Goal: Information Seeking & Learning: Check status

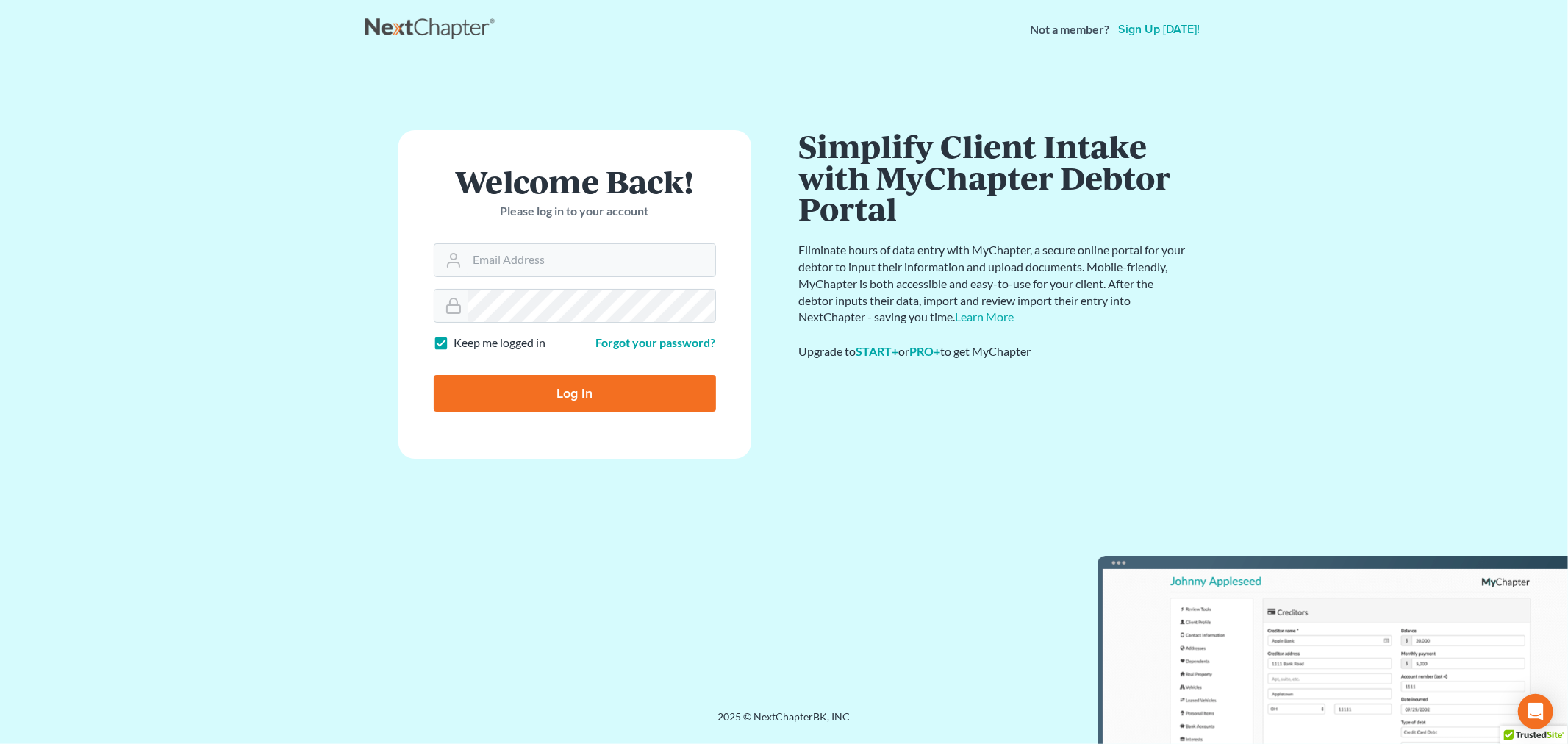
type input "tmstbbs@gmail.com"
click at [598, 383] on input "Log In" at bounding box center [574, 393] width 283 height 37
type input "Thinking..."
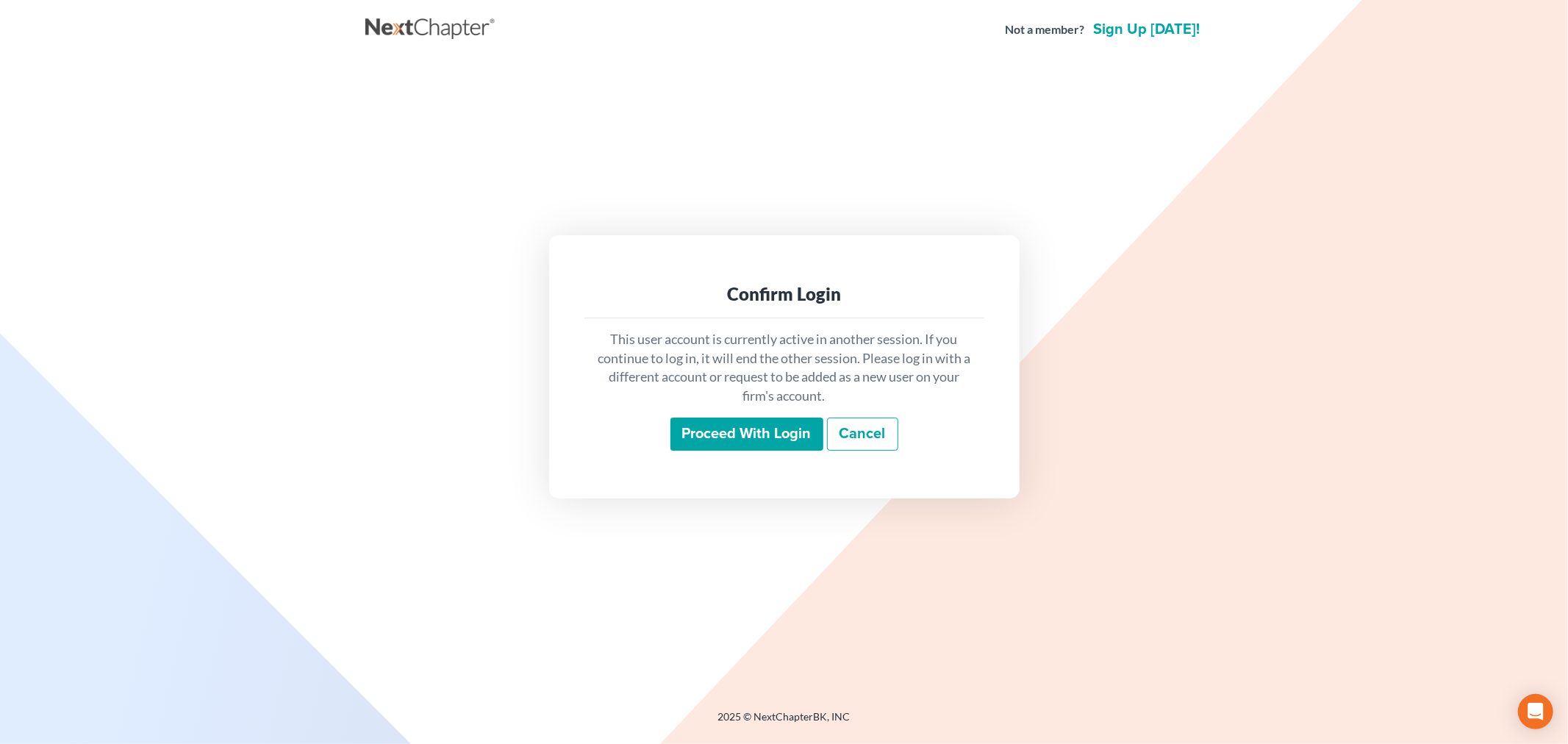
click at [758, 442] on input "Proceed with login" at bounding box center [747, 434] width 153 height 34
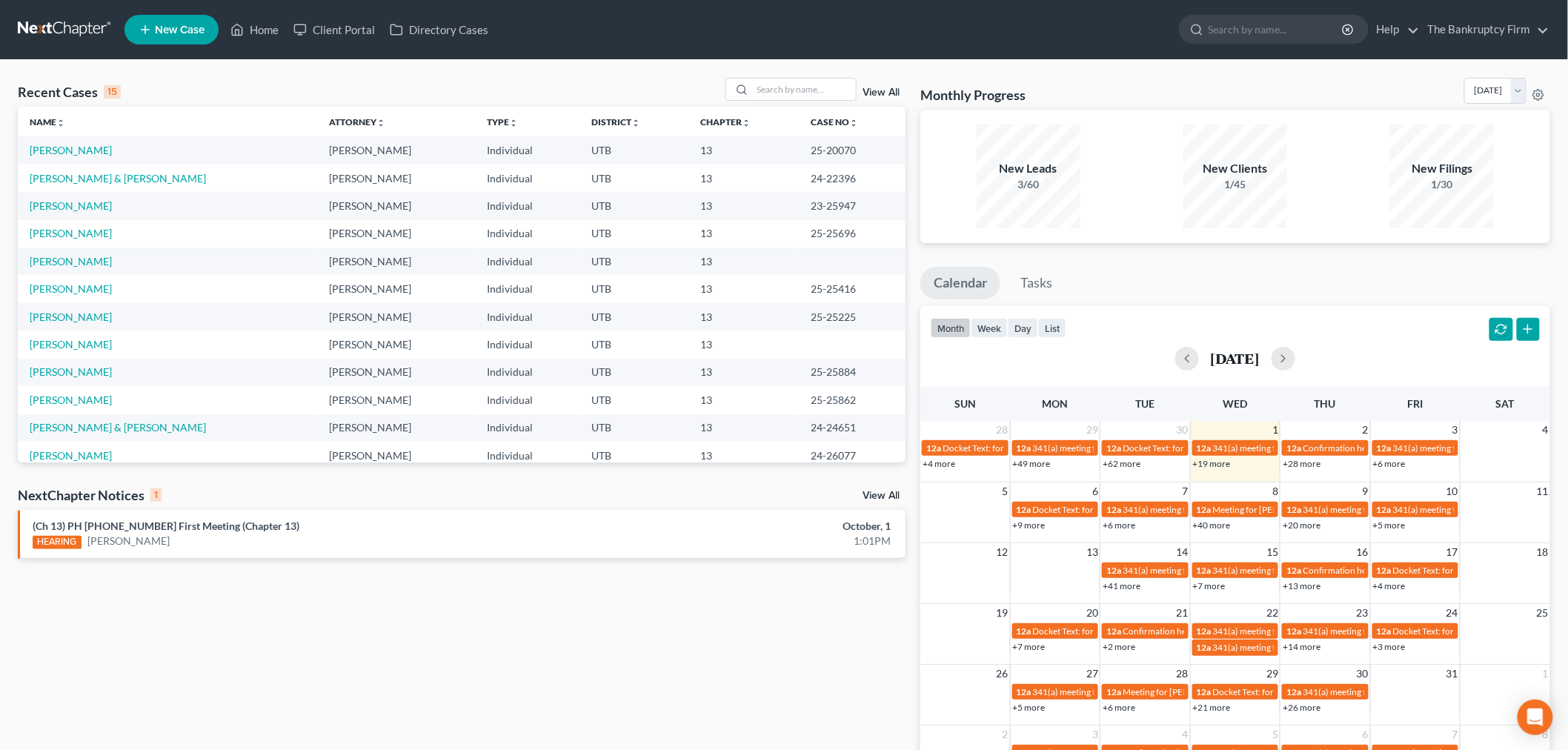
click at [876, 83] on div "View All" at bounding box center [815, 90] width 181 height 23
click at [877, 87] on link "View All" at bounding box center [881, 93] width 37 height 11
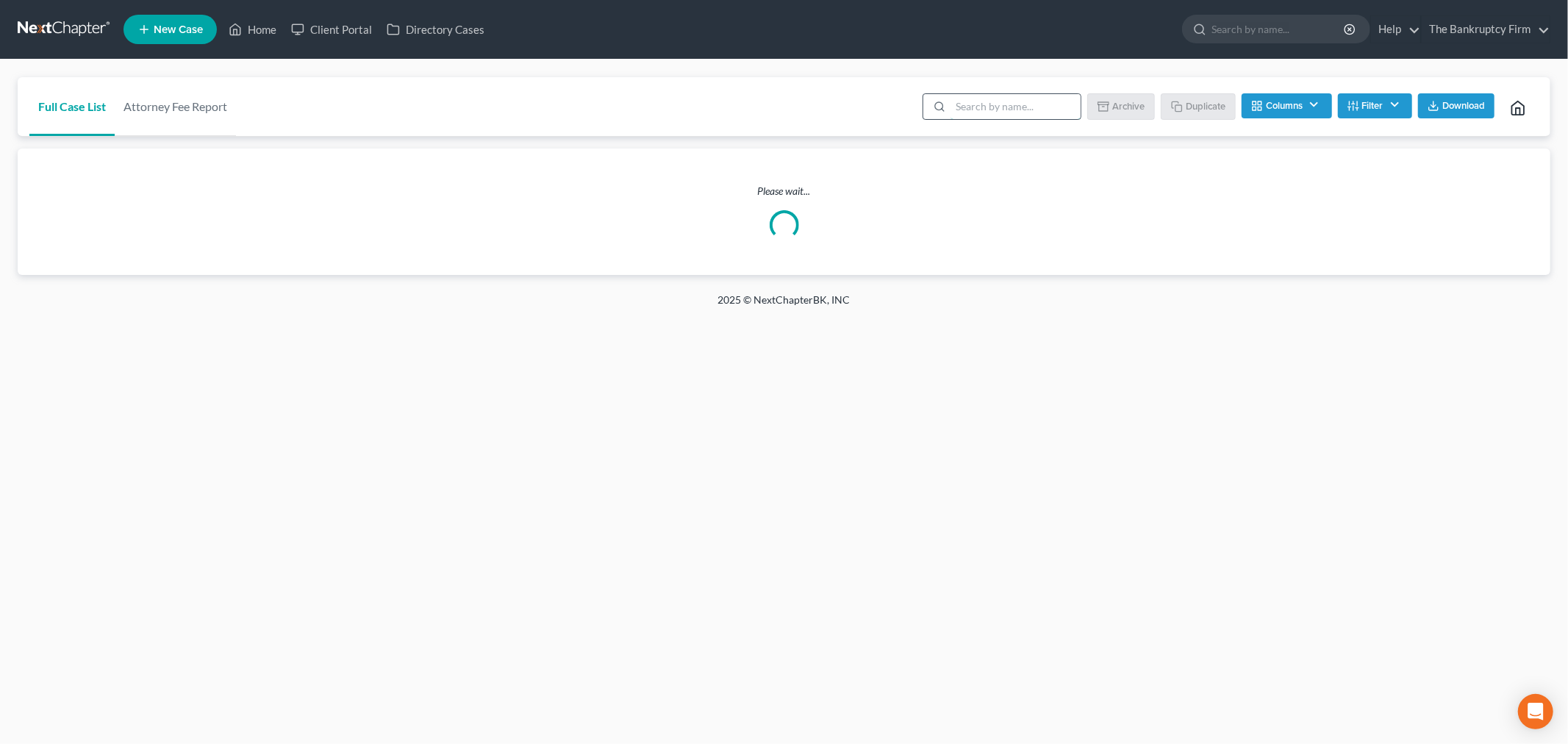
drag, startPoint x: 961, startPoint y: 98, endPoint x: 970, endPoint y: 100, distance: 9.2
click at [961, 98] on input "search" at bounding box center [1016, 107] width 130 height 25
type input "baca"
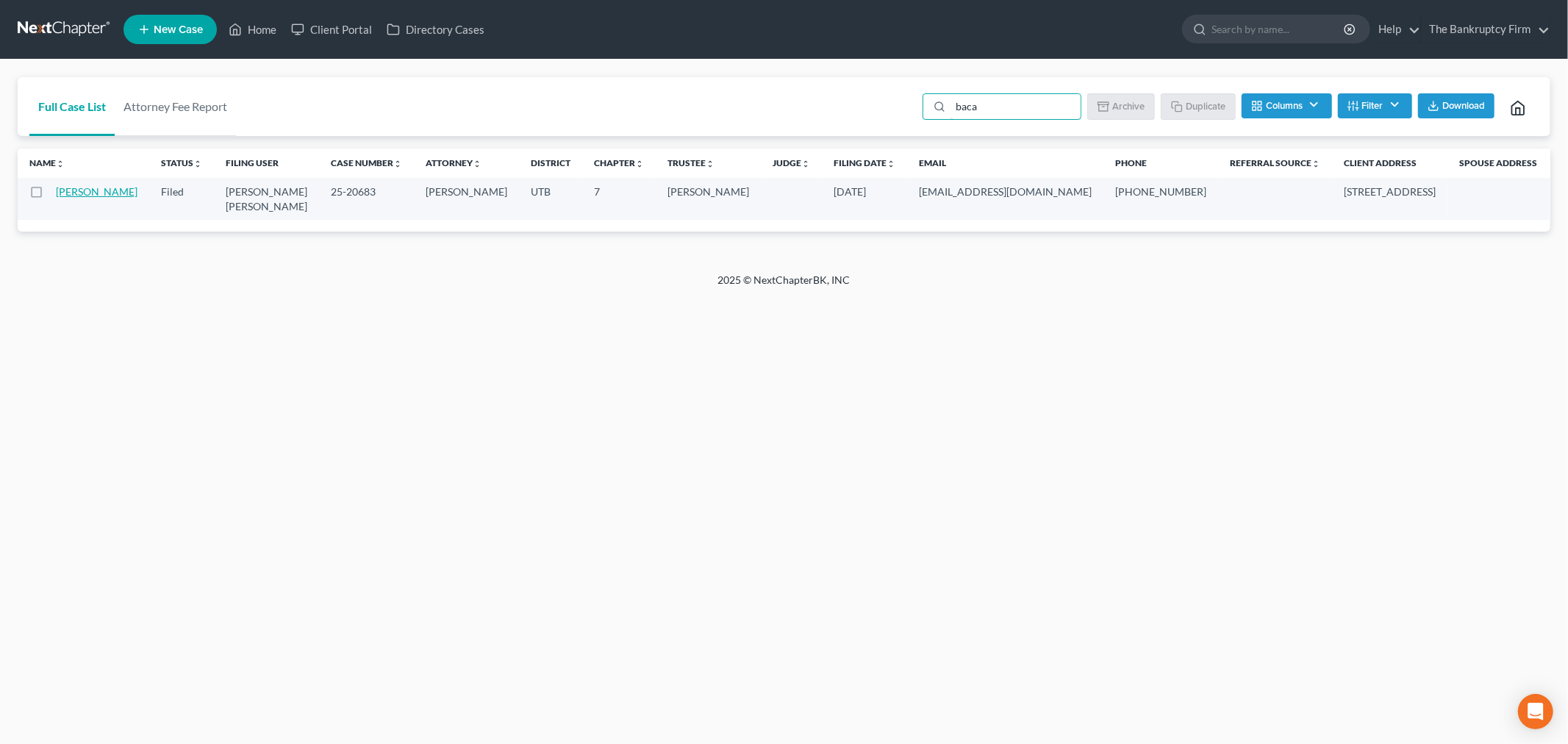
click at [70, 198] on link "Baca, Derrick" at bounding box center [97, 192] width 82 height 12
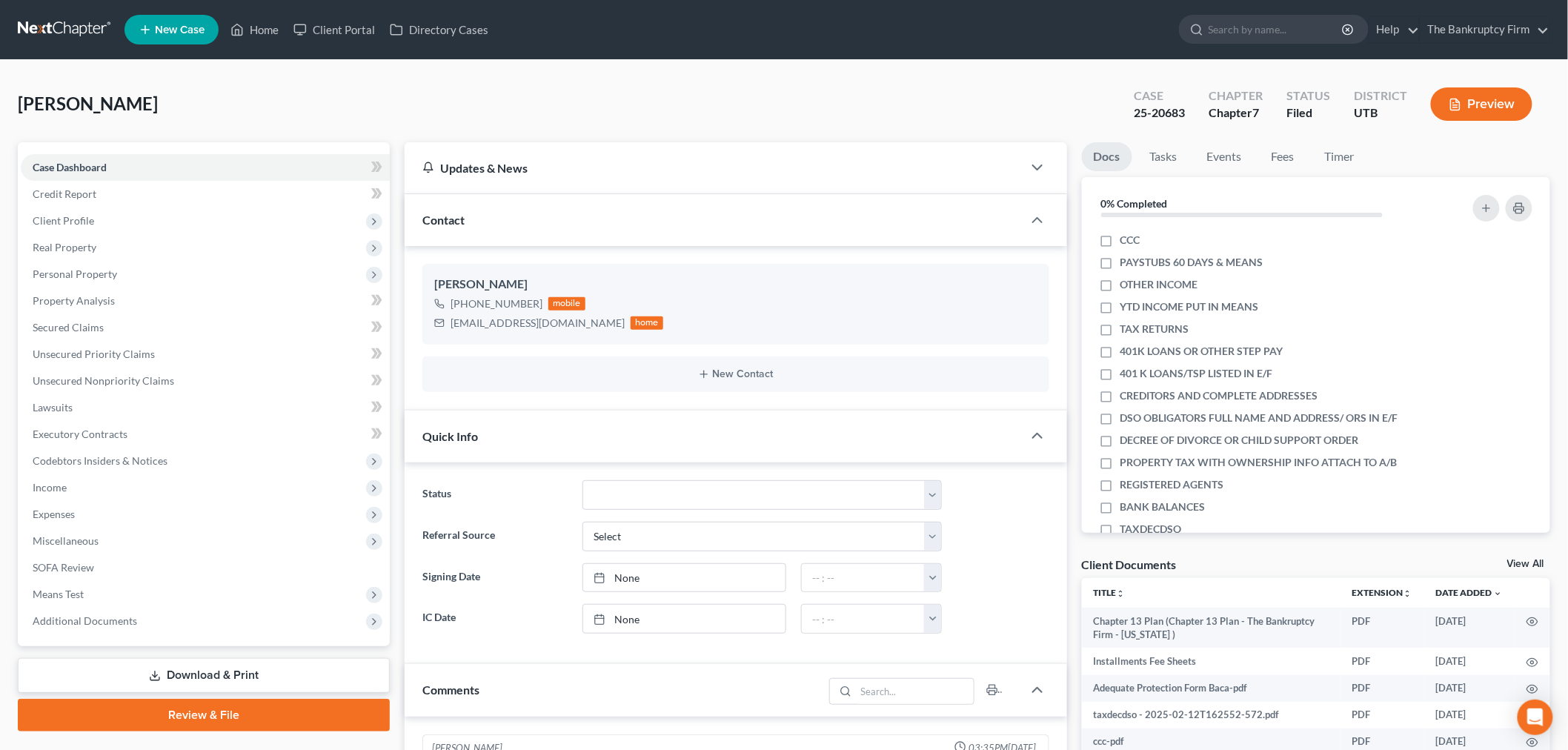
scroll to position [116, 0]
click at [181, 642] on div "Case Dashboard Payments Invoices Payments Payments Credit Report Client Profile…" at bounding box center [204, 394] width 372 height 504
click at [183, 632] on span "Additional Documents" at bounding box center [205, 621] width 370 height 27
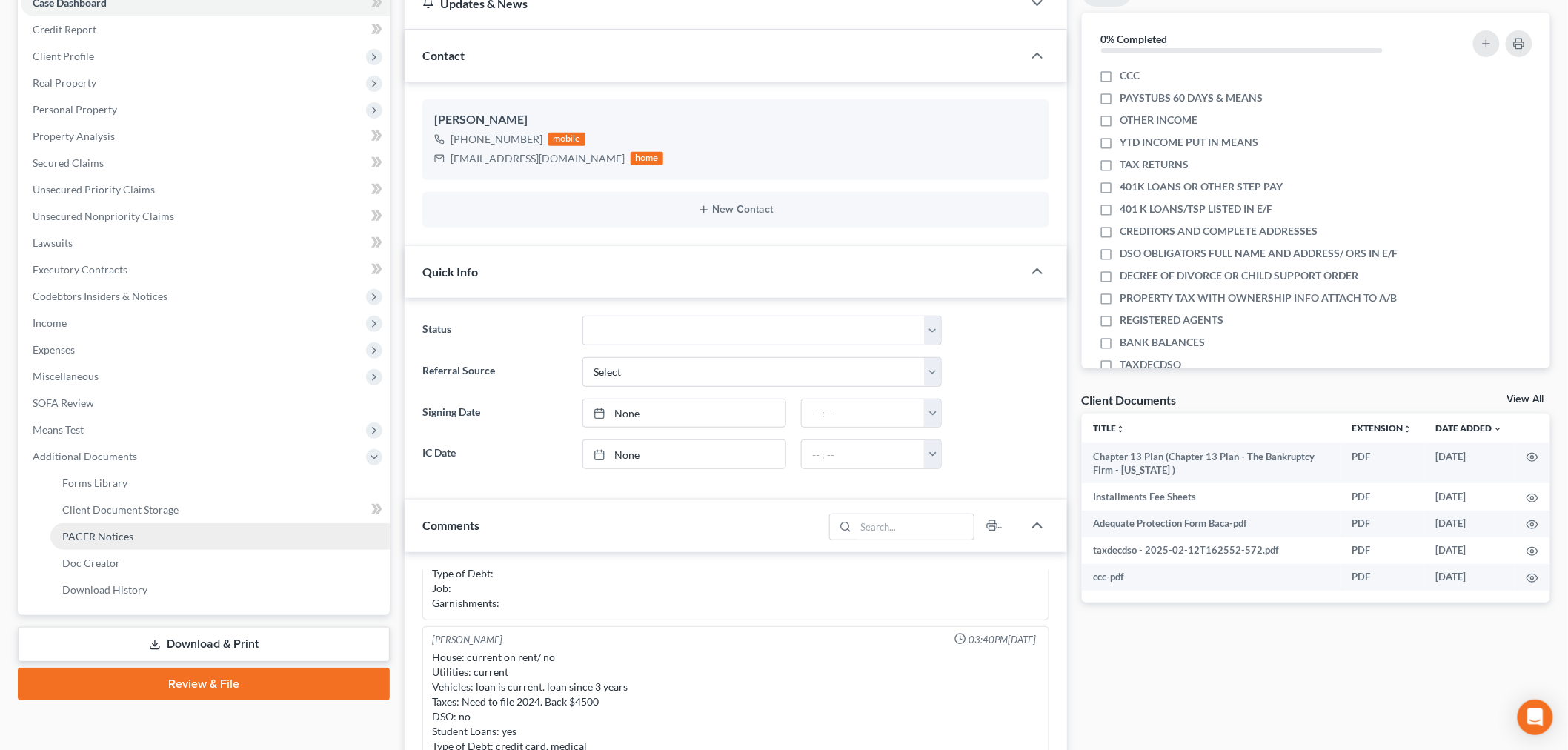
click at [178, 542] on link "PACER Notices" at bounding box center [220, 537] width 340 height 27
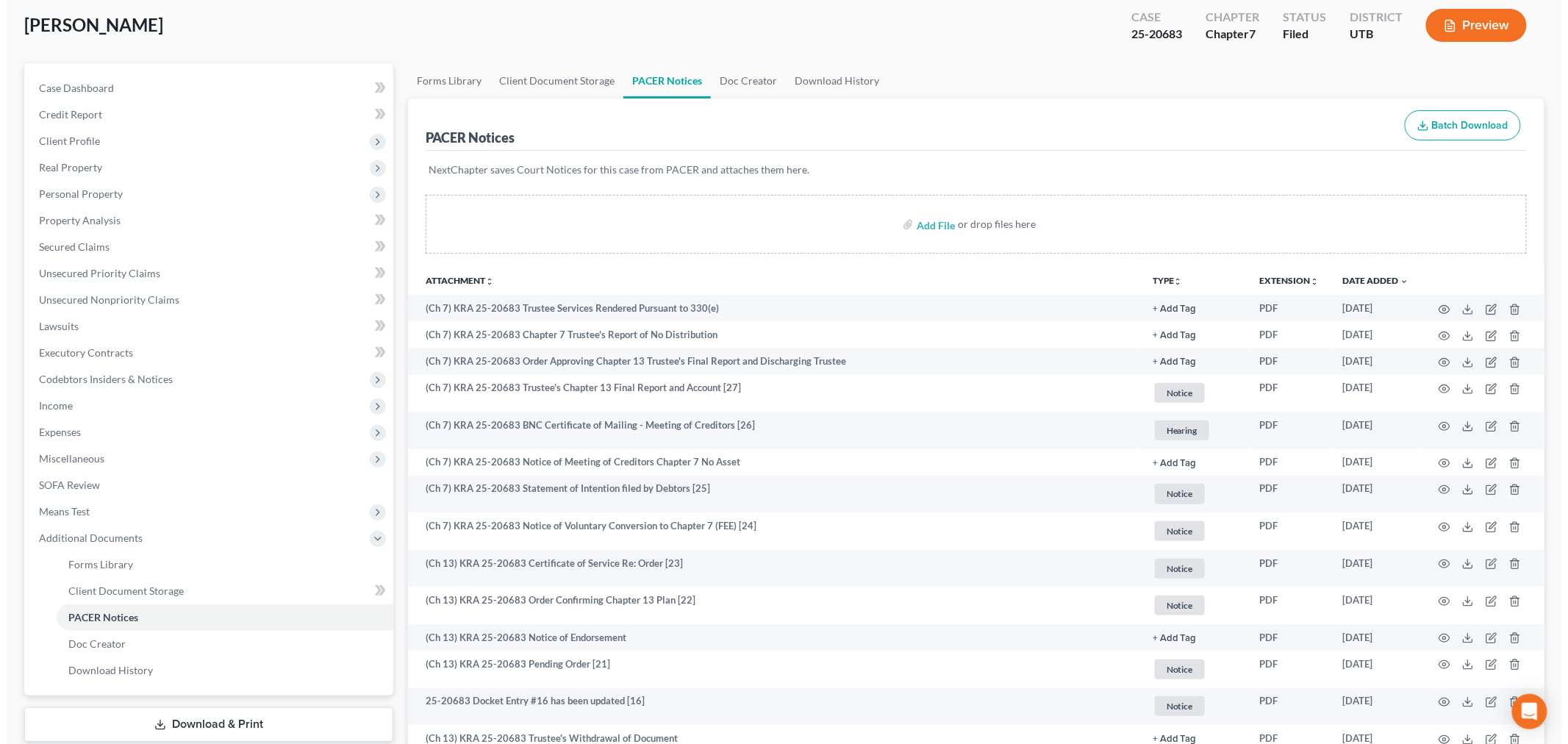
scroll to position [82, 0]
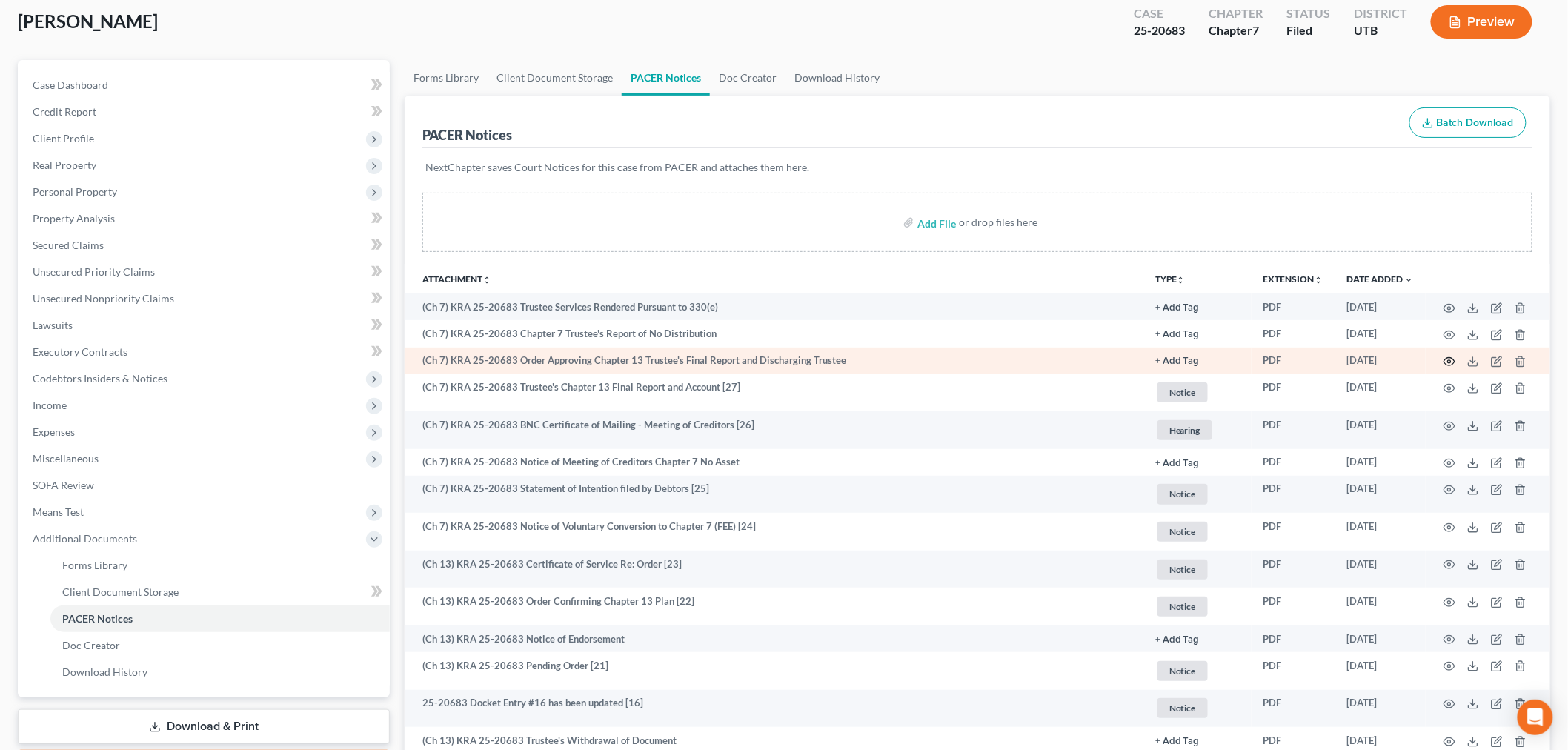
click at [1451, 360] on icon "button" at bounding box center [1449, 362] width 12 height 12
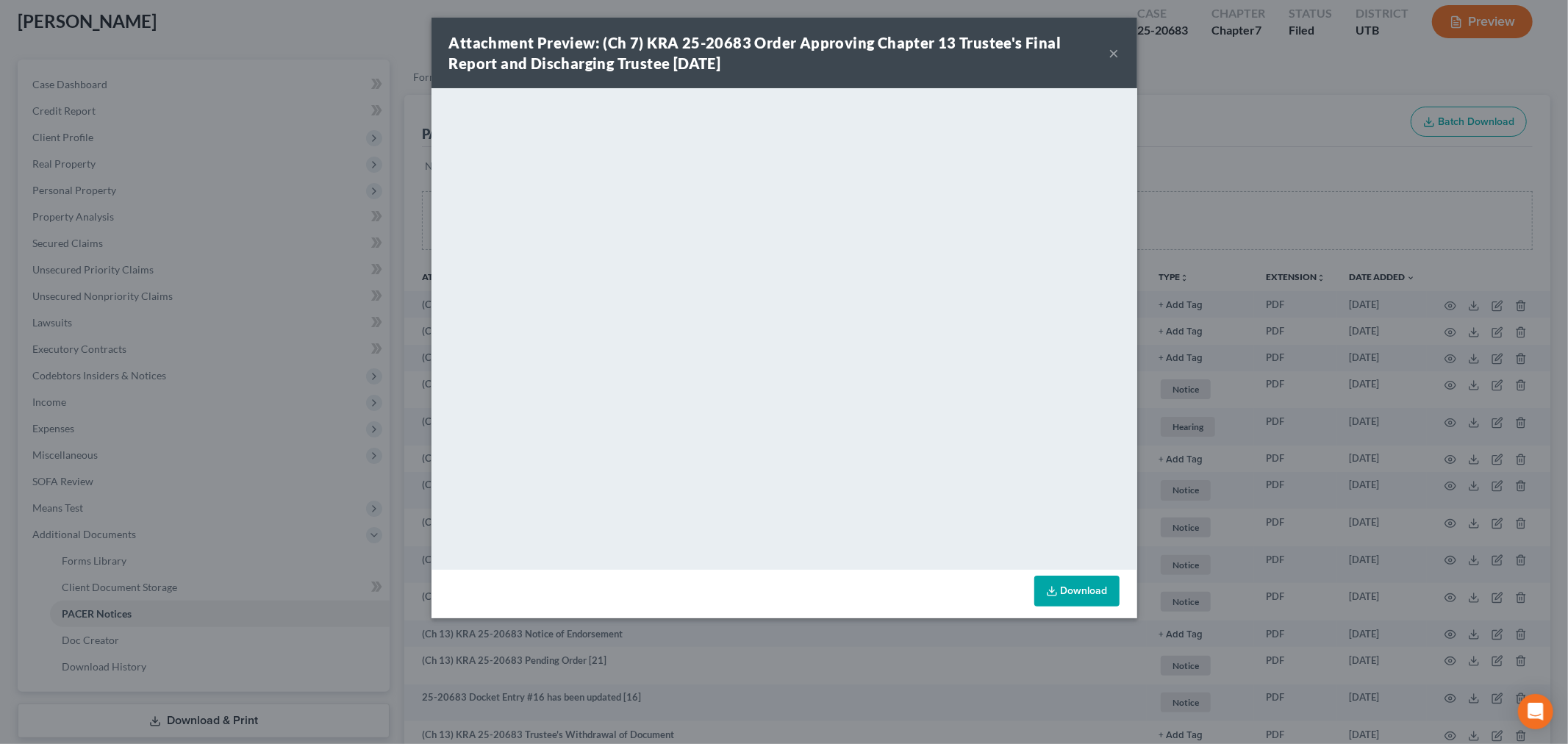
click at [1114, 56] on button "×" at bounding box center [1115, 53] width 11 height 18
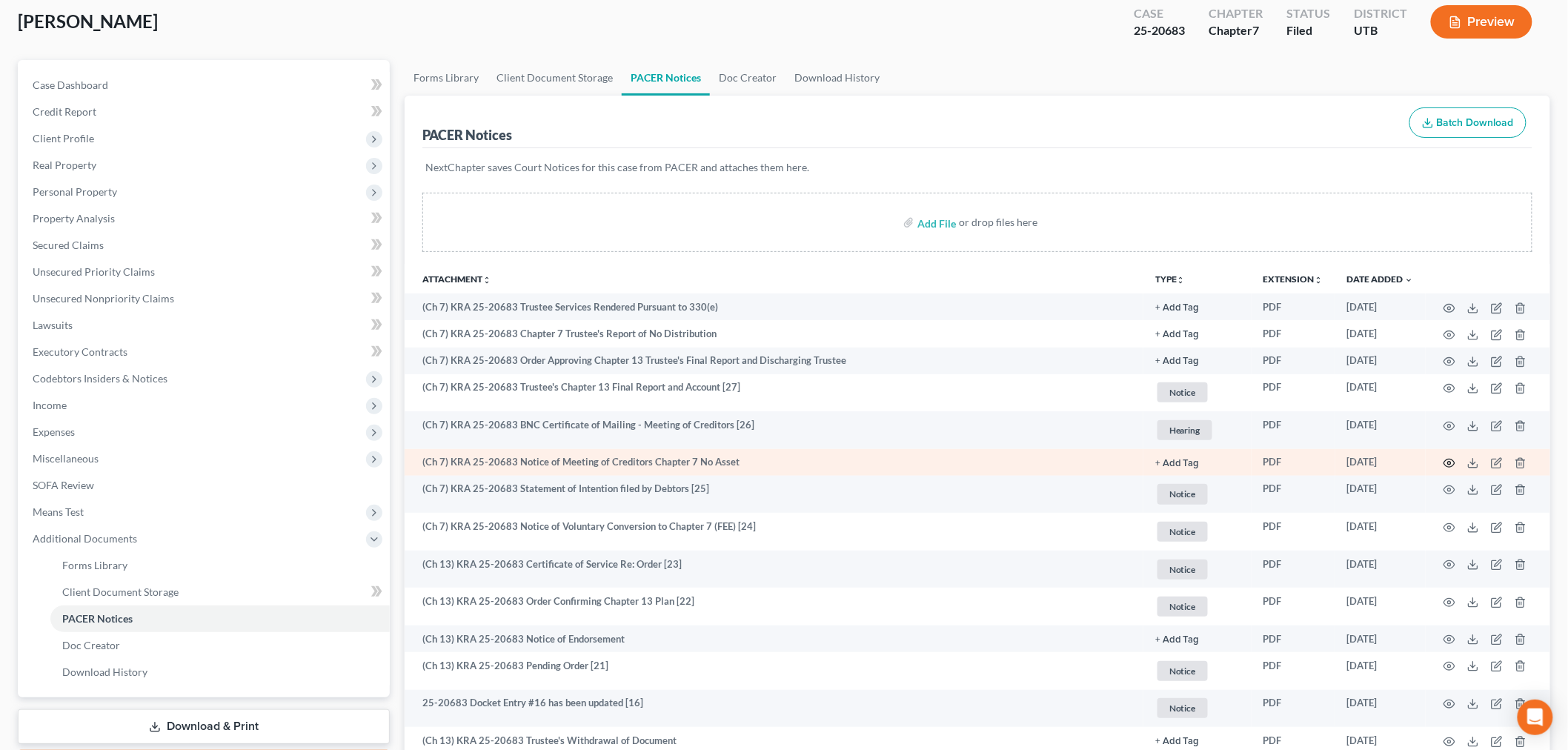
click at [1446, 460] on icon "button" at bounding box center [1449, 463] width 12 height 12
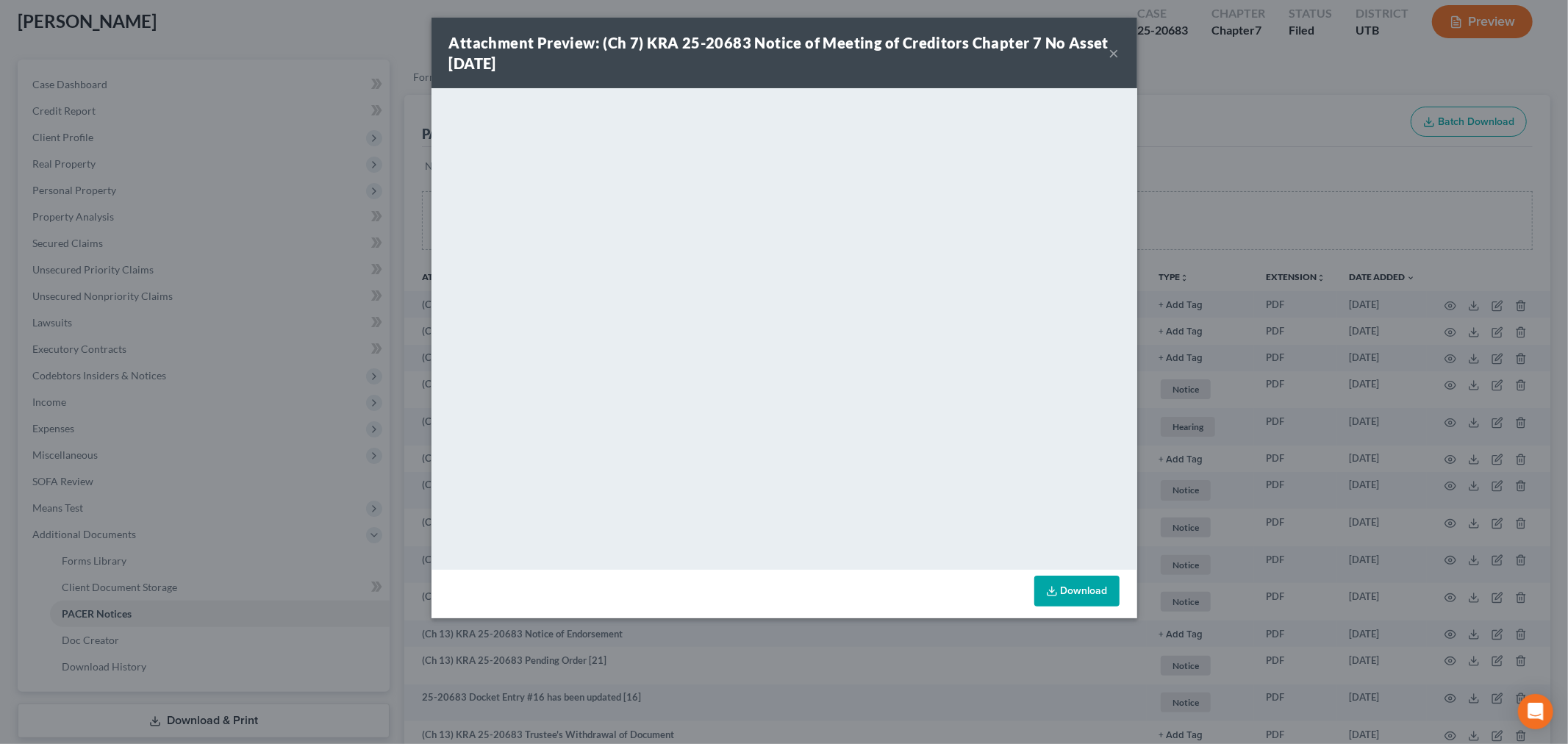
drag, startPoint x: 1097, startPoint y: 54, endPoint x: 1109, endPoint y: 52, distance: 12.2
click at [1109, 52] on div "Attachment Preview: (Ch 7) KRA 25-20683 Notice of Meeting of Creditors Chapter …" at bounding box center [784, 53] width 706 height 70
click at [1110, 52] on button "×" at bounding box center [1115, 53] width 11 height 18
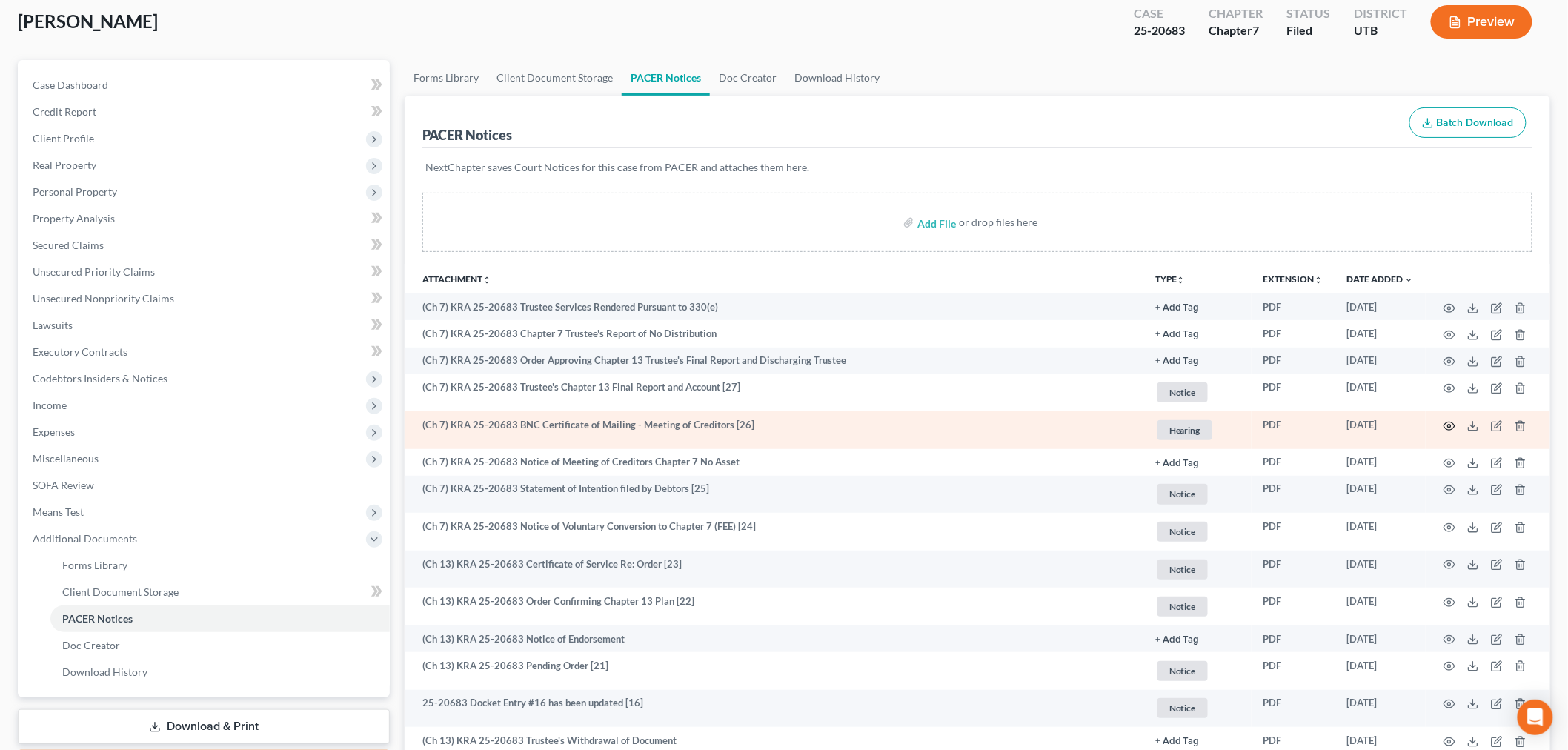
click at [1447, 423] on icon "button" at bounding box center [1449, 425] width 12 height 12
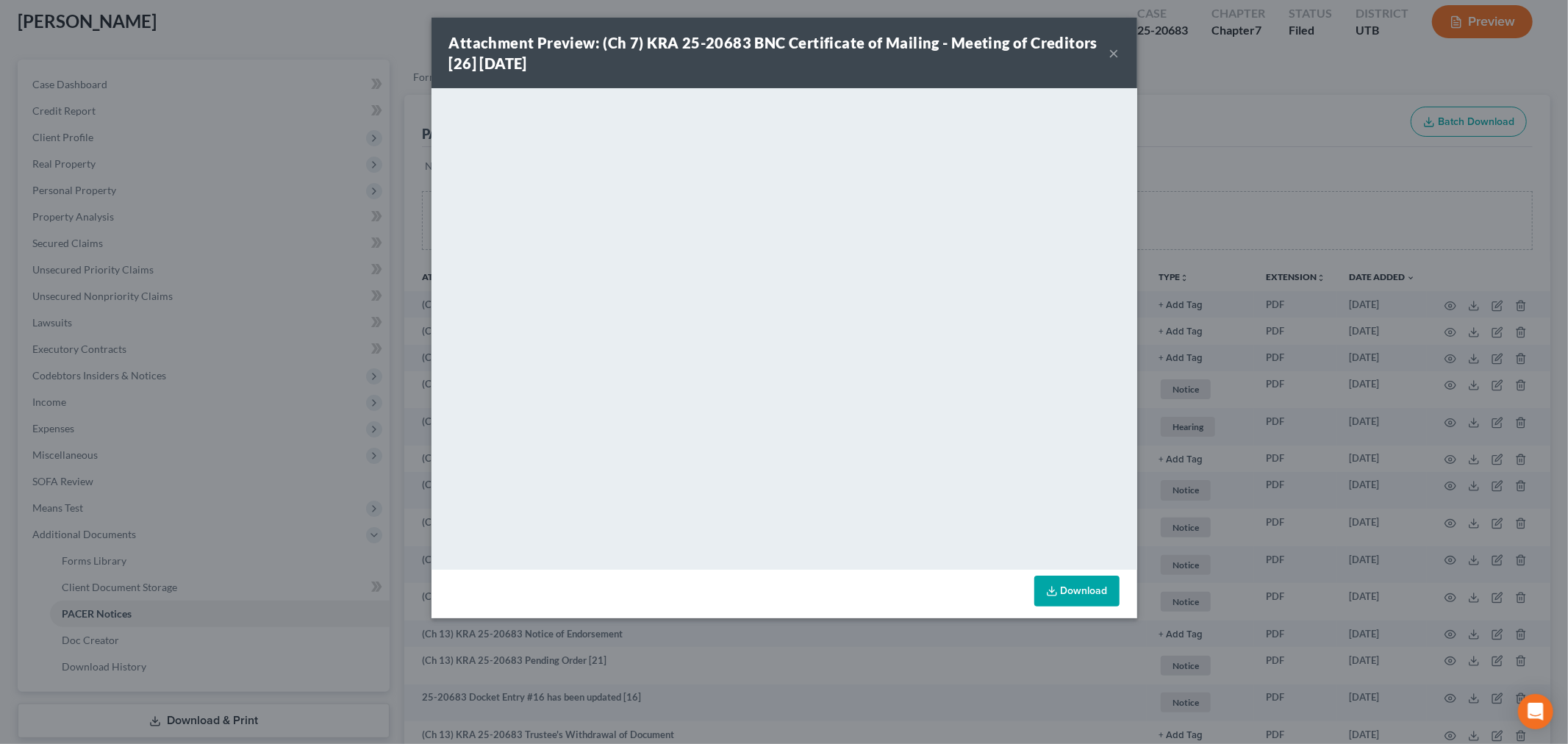
click at [1110, 48] on button "×" at bounding box center [1115, 53] width 11 height 18
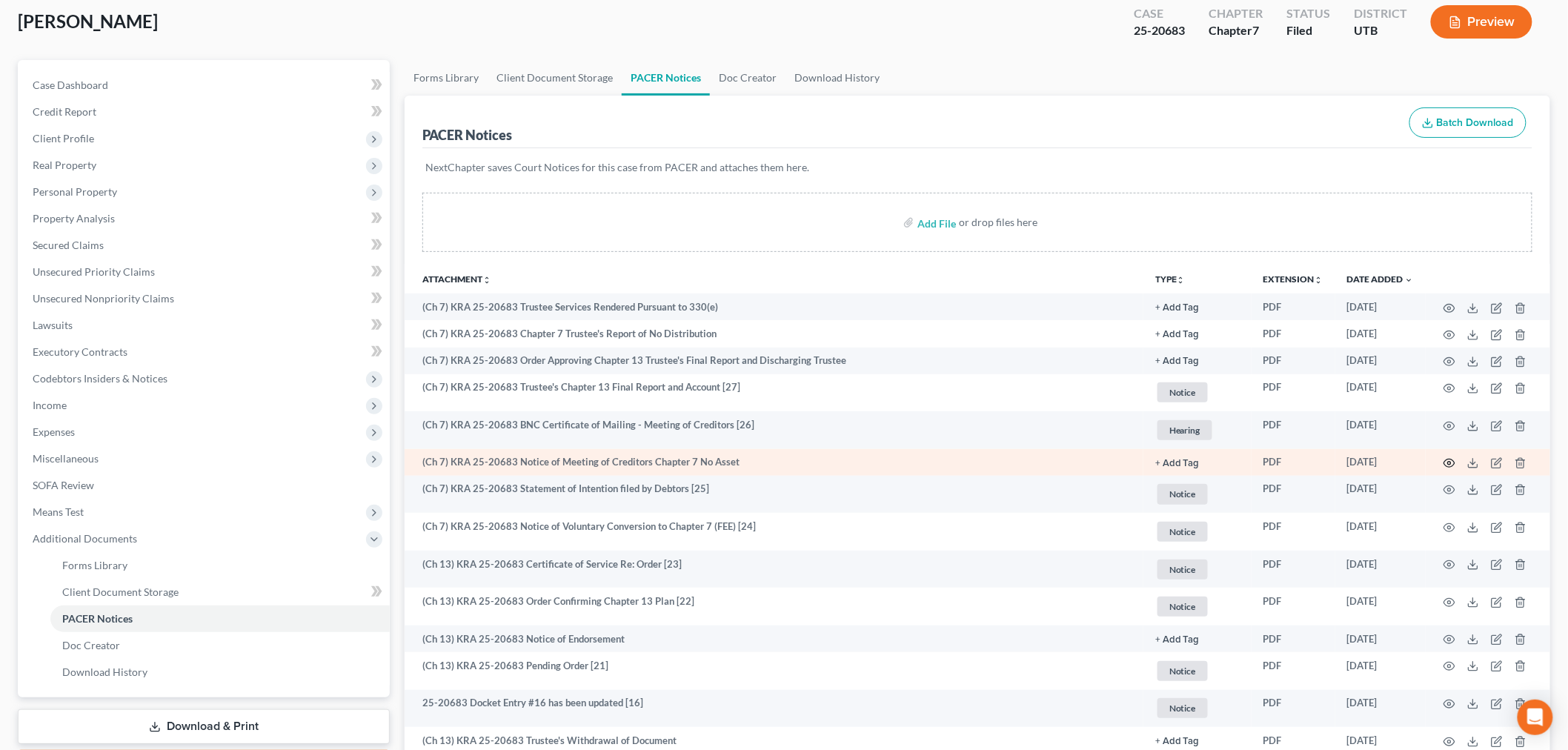
click at [1450, 460] on icon "button" at bounding box center [1449, 463] width 12 height 12
